Goal: Entertainment & Leisure: Consume media (video, audio)

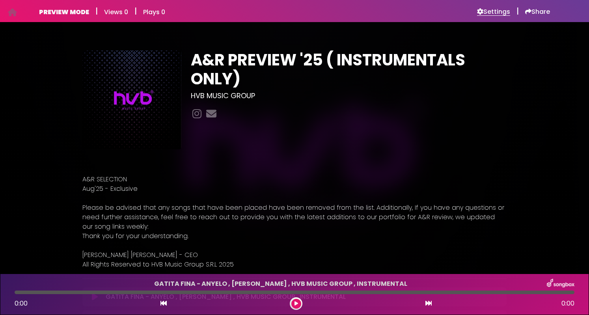
drag, startPoint x: 0, startPoint y: 0, endPoint x: 498, endPoint y: 7, distance: 498.4
click at [498, 8] on h6 "Settings" at bounding box center [493, 12] width 33 height 8
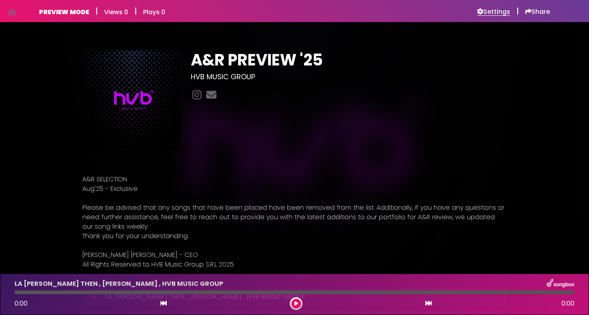
click at [488, 9] on h6 "Settings" at bounding box center [493, 12] width 33 height 8
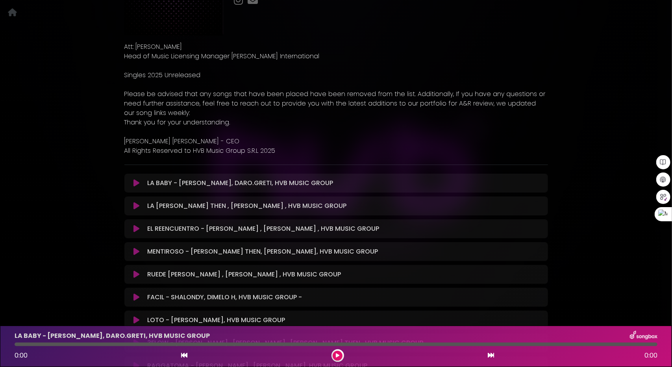
scroll to position [118, 0]
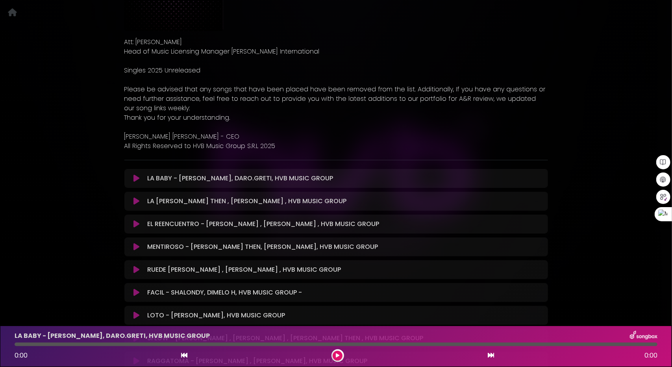
click at [136, 176] on icon at bounding box center [137, 179] width 6 height 8
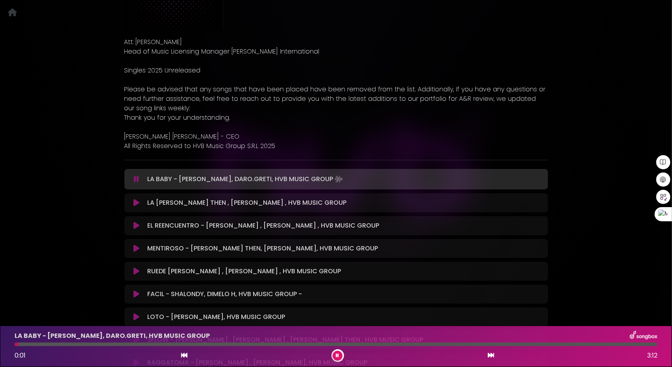
click at [97, 342] on div "LA BABY - [PERSON_NAME], DARO.GRETI, HVB MUSIC GROUP 0:01 3:12" at bounding box center [336, 346] width 653 height 31
click at [113, 345] on div at bounding box center [336, 345] width 643 height 4
click at [167, 345] on div at bounding box center [336, 345] width 643 height 4
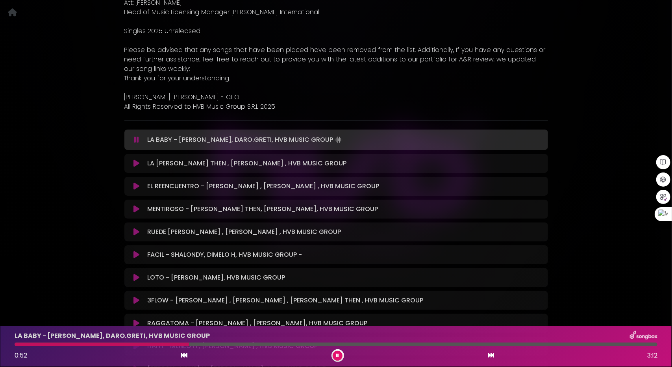
scroll to position [197, 0]
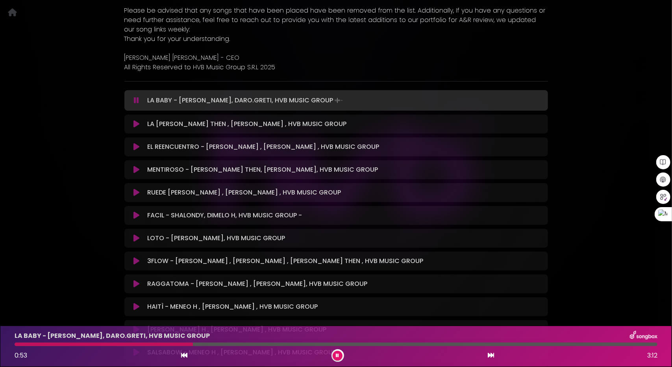
click at [134, 123] on icon at bounding box center [137, 124] width 6 height 8
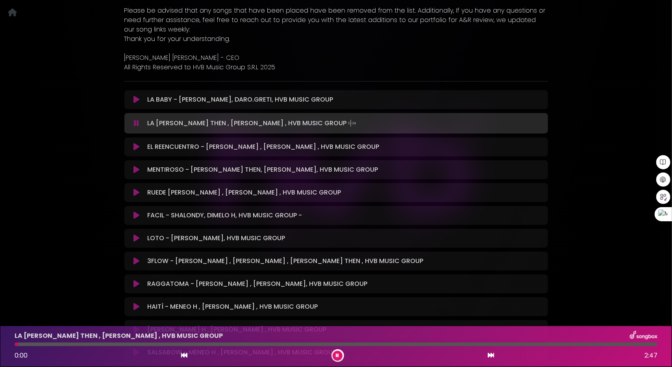
click at [135, 149] on icon at bounding box center [137, 147] width 6 height 8
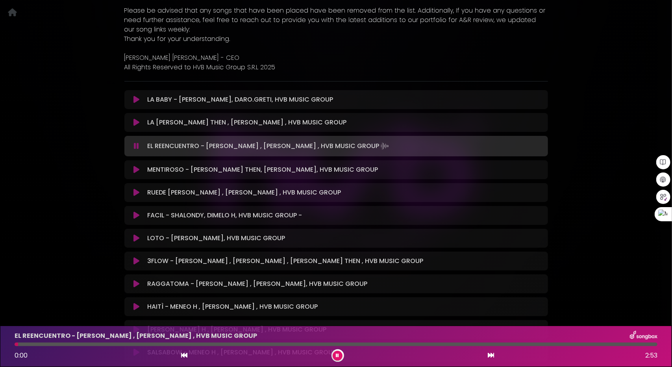
click at [135, 169] on icon at bounding box center [137, 170] width 6 height 8
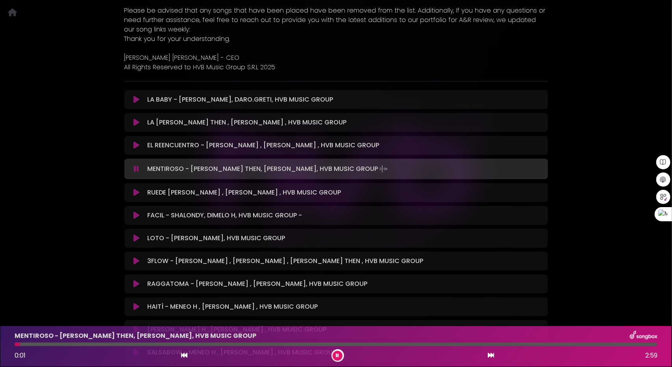
click at [137, 170] on icon at bounding box center [136, 169] width 5 height 8
